Goal: Task Accomplishment & Management: Use online tool/utility

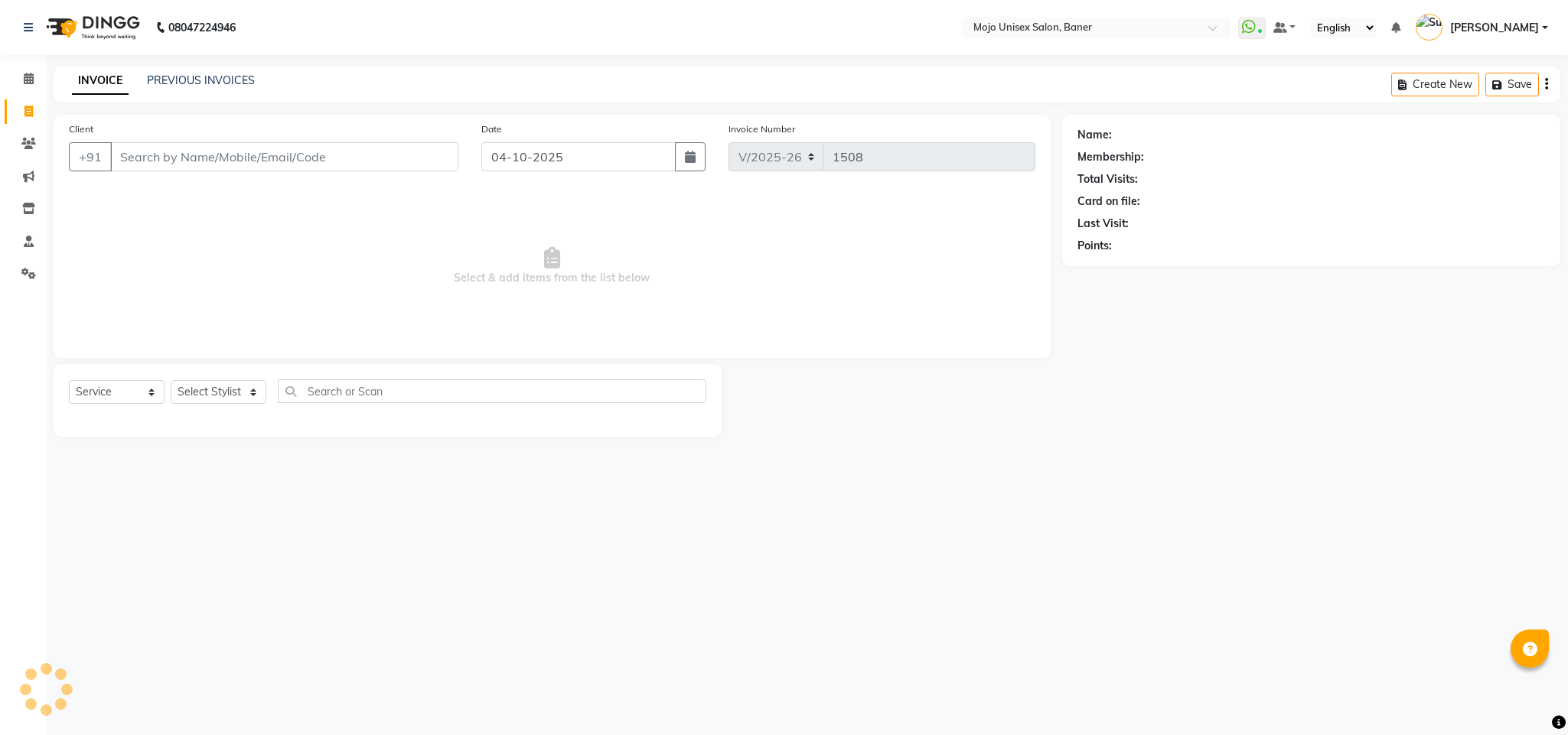
select select "52"
select select "service"
drag, startPoint x: 0, startPoint y: 150, endPoint x: 3, endPoint y: -100, distance: 250.0
click at [31, 106] on icon at bounding box center [28, 111] width 8 height 11
select select "service"
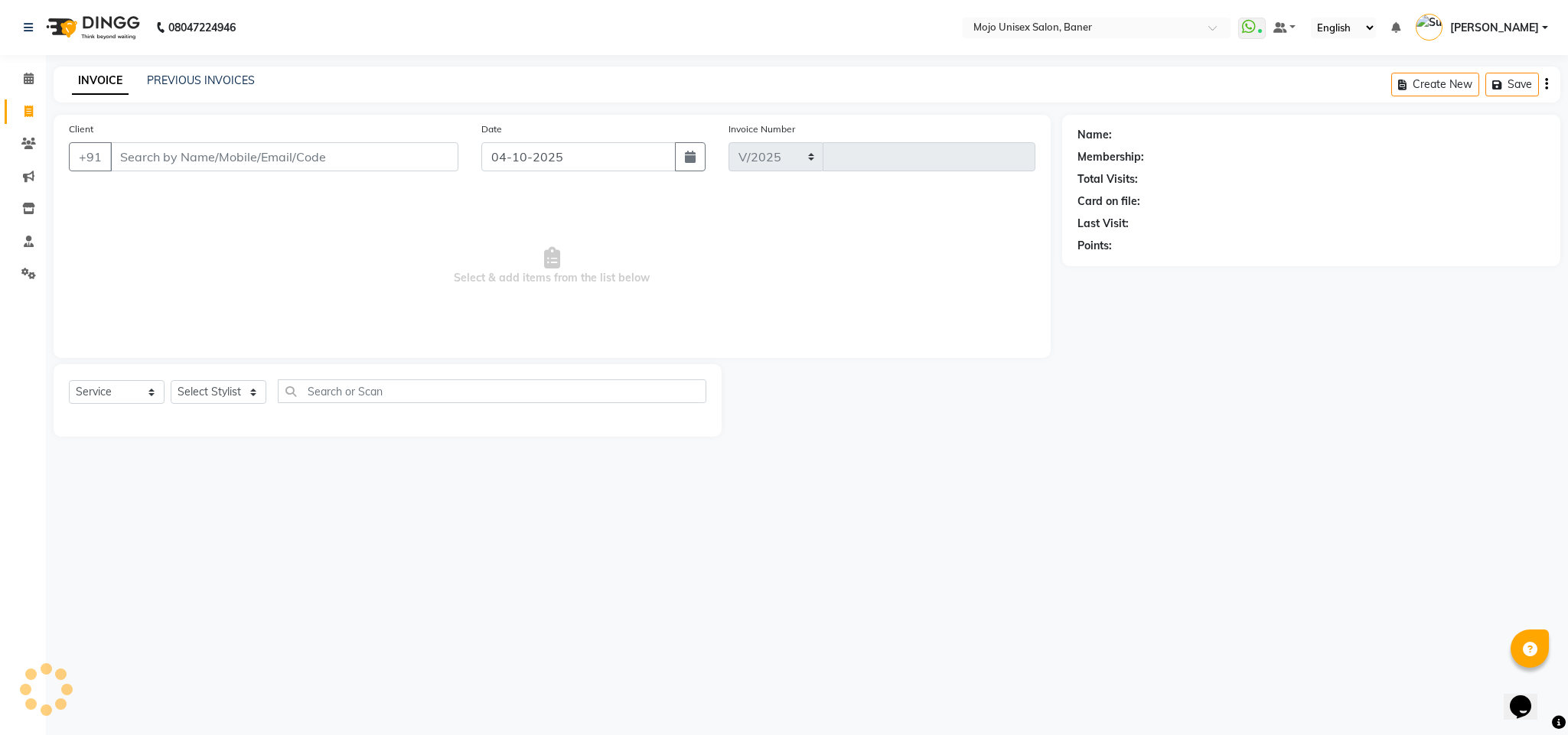
select select "52"
type input "1508"
click at [28, 141] on icon at bounding box center [29, 143] width 15 height 11
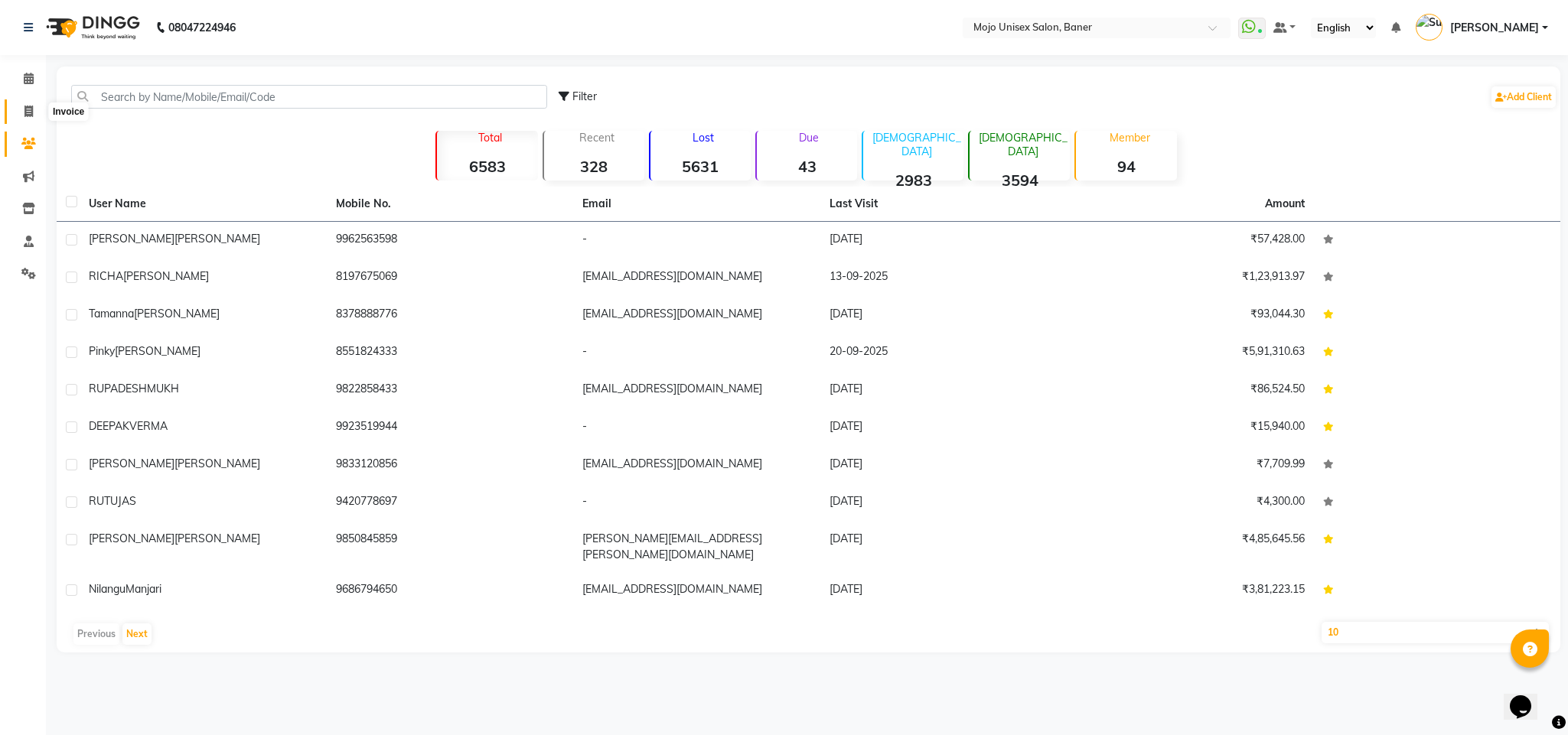
click at [25, 114] on icon at bounding box center [28, 111] width 8 height 11
select select "service"
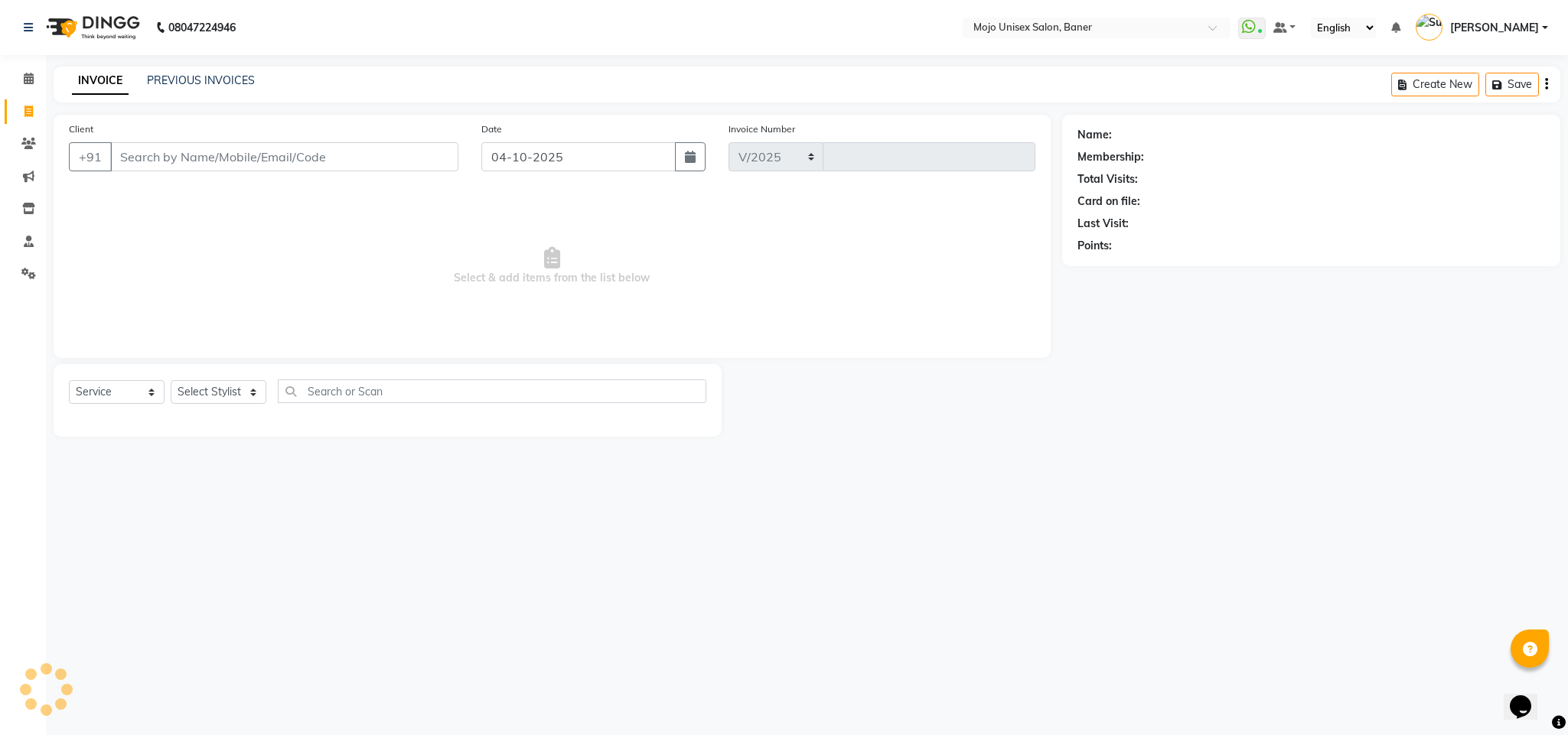
select select "52"
type input "1508"
click at [28, 143] on icon at bounding box center [29, 143] width 15 height 11
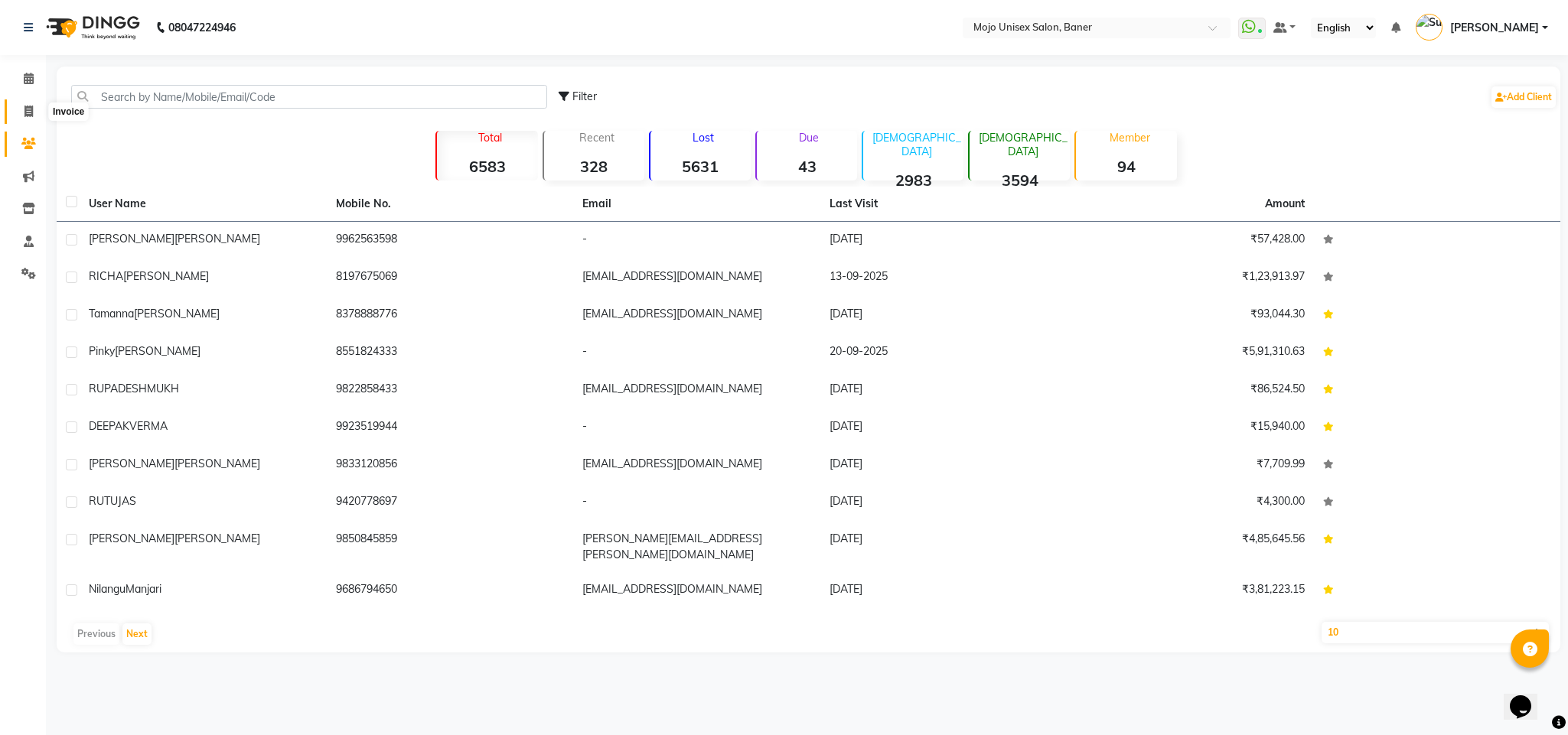
click at [32, 111] on icon at bounding box center [28, 111] width 8 height 11
select select "service"
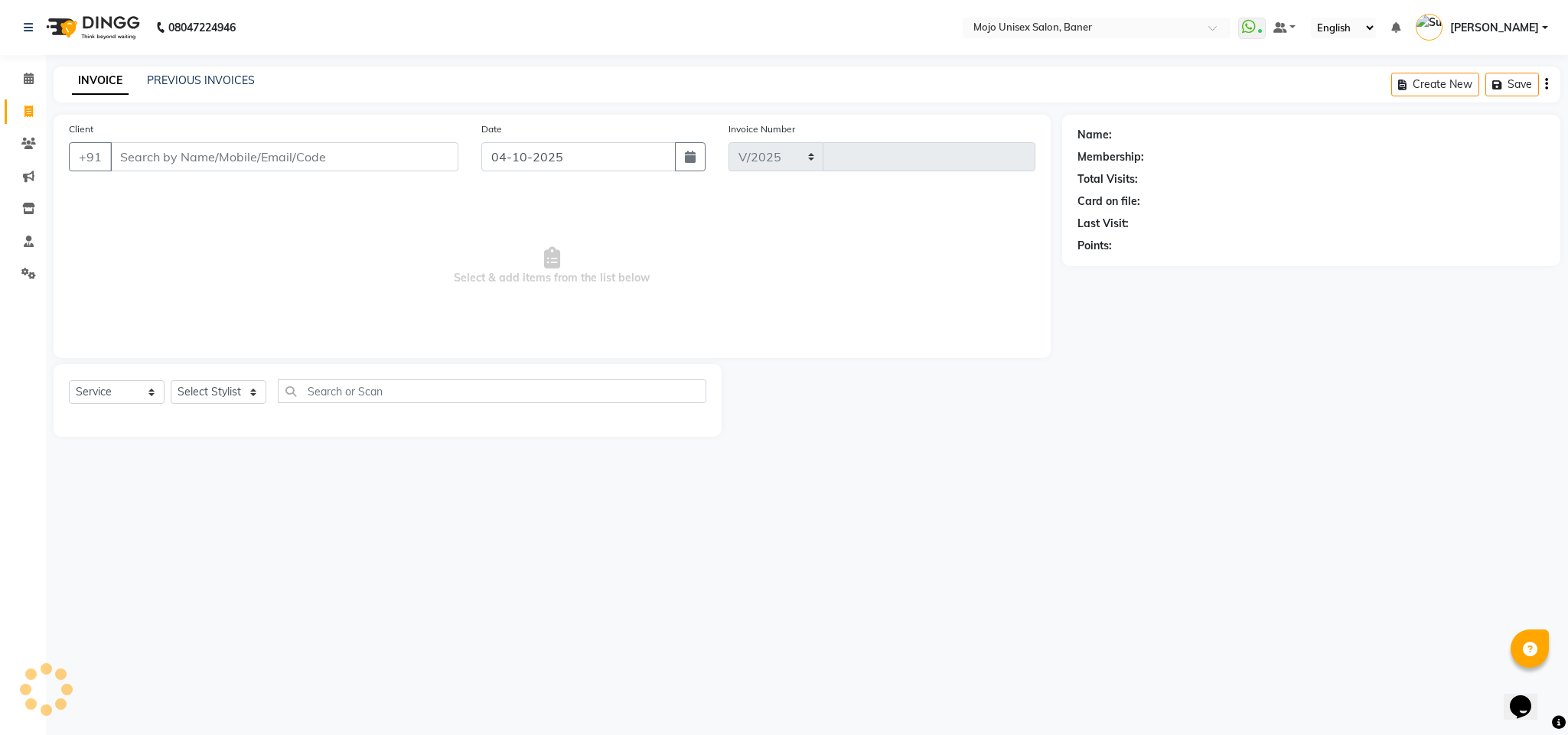
select select "52"
type input "1508"
